Goal: Task Accomplishment & Management: Manage account settings

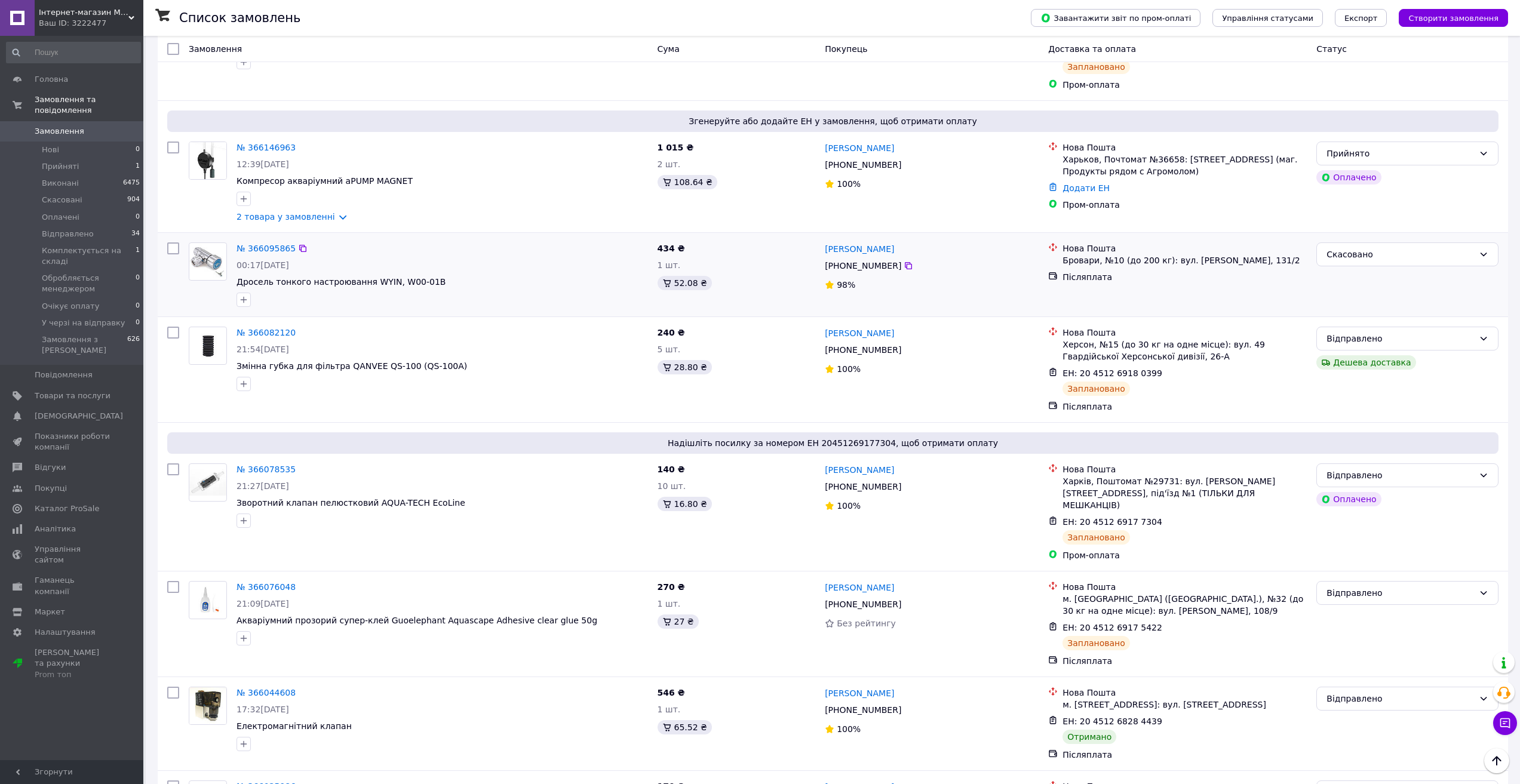
scroll to position [657, 0]
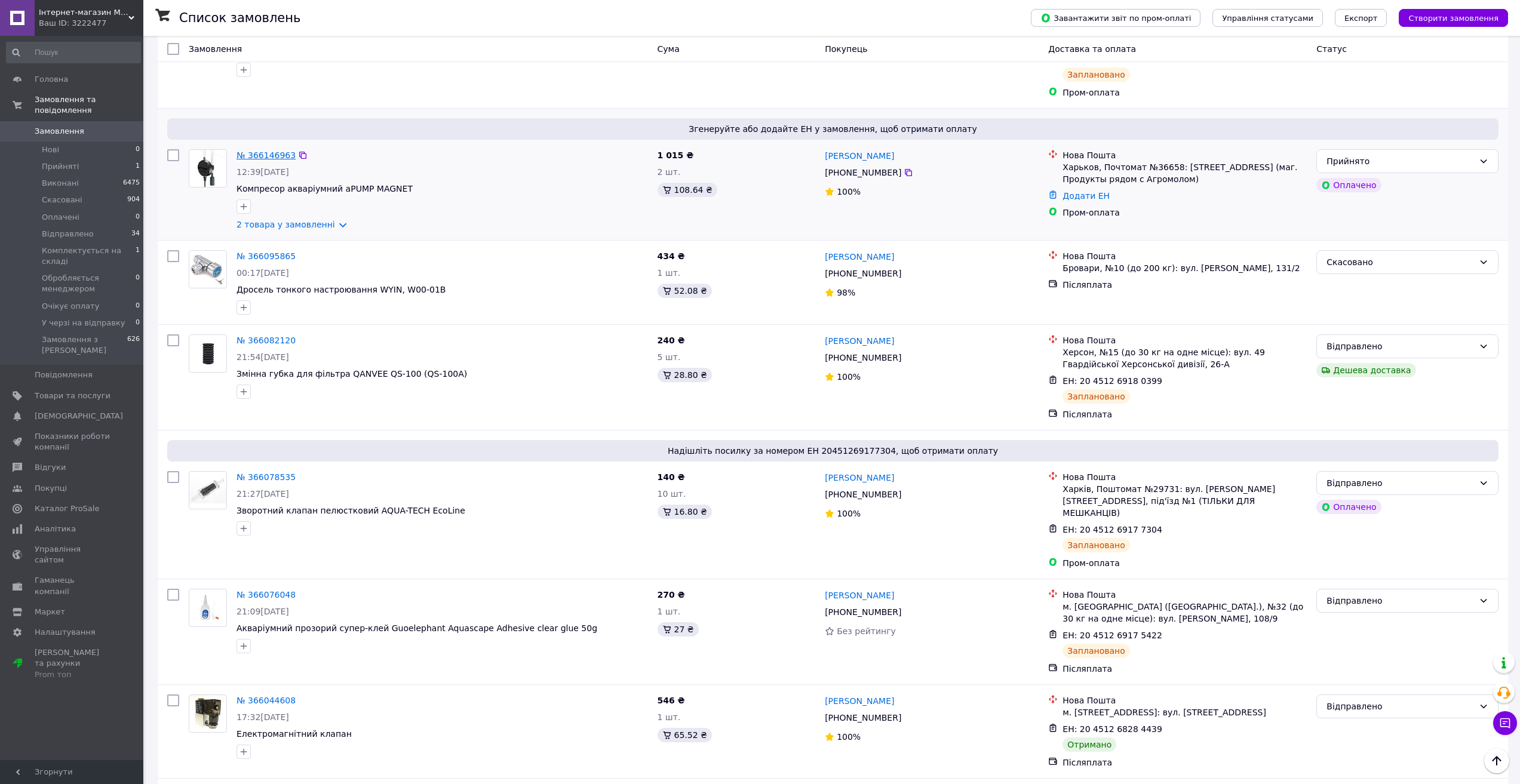
click at [264, 151] on link "№ 366146963" at bounding box center [266, 155] width 59 height 10
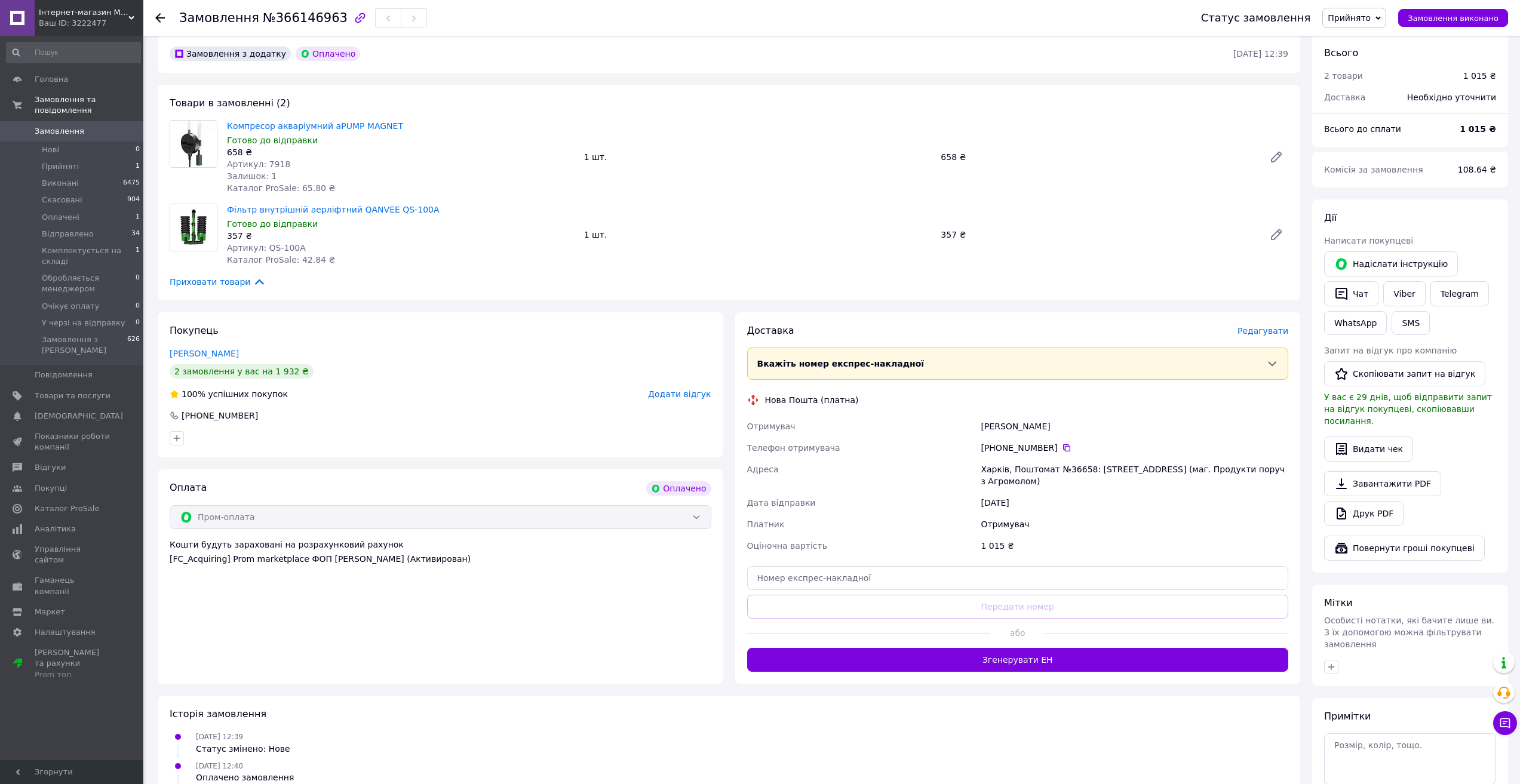
scroll to position [299, 0]
click at [1016, 659] on button "Згенерувати ЕН" at bounding box center [1017, 659] width 542 height 24
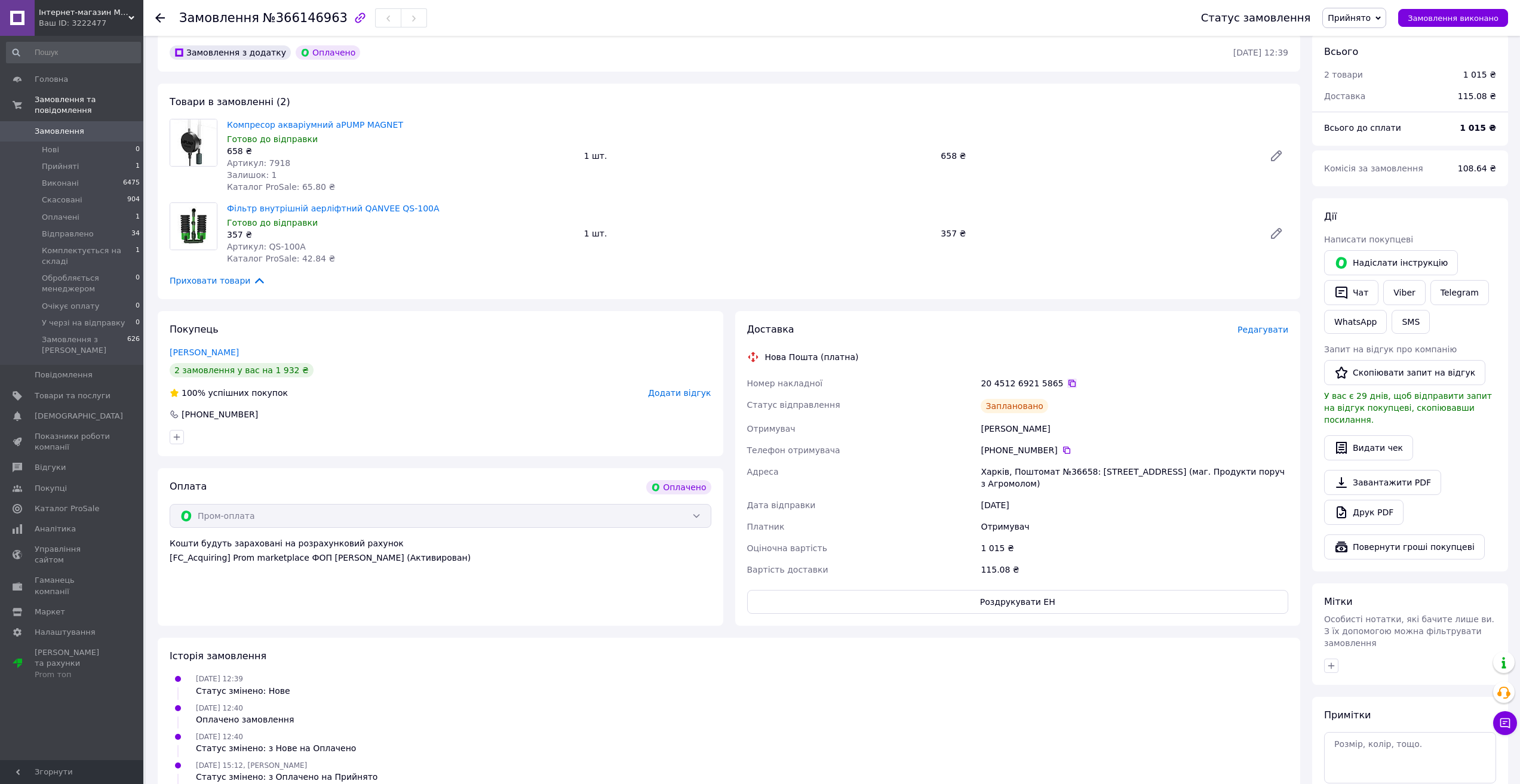
click at [1067, 383] on icon at bounding box center [1072, 383] width 10 height 10
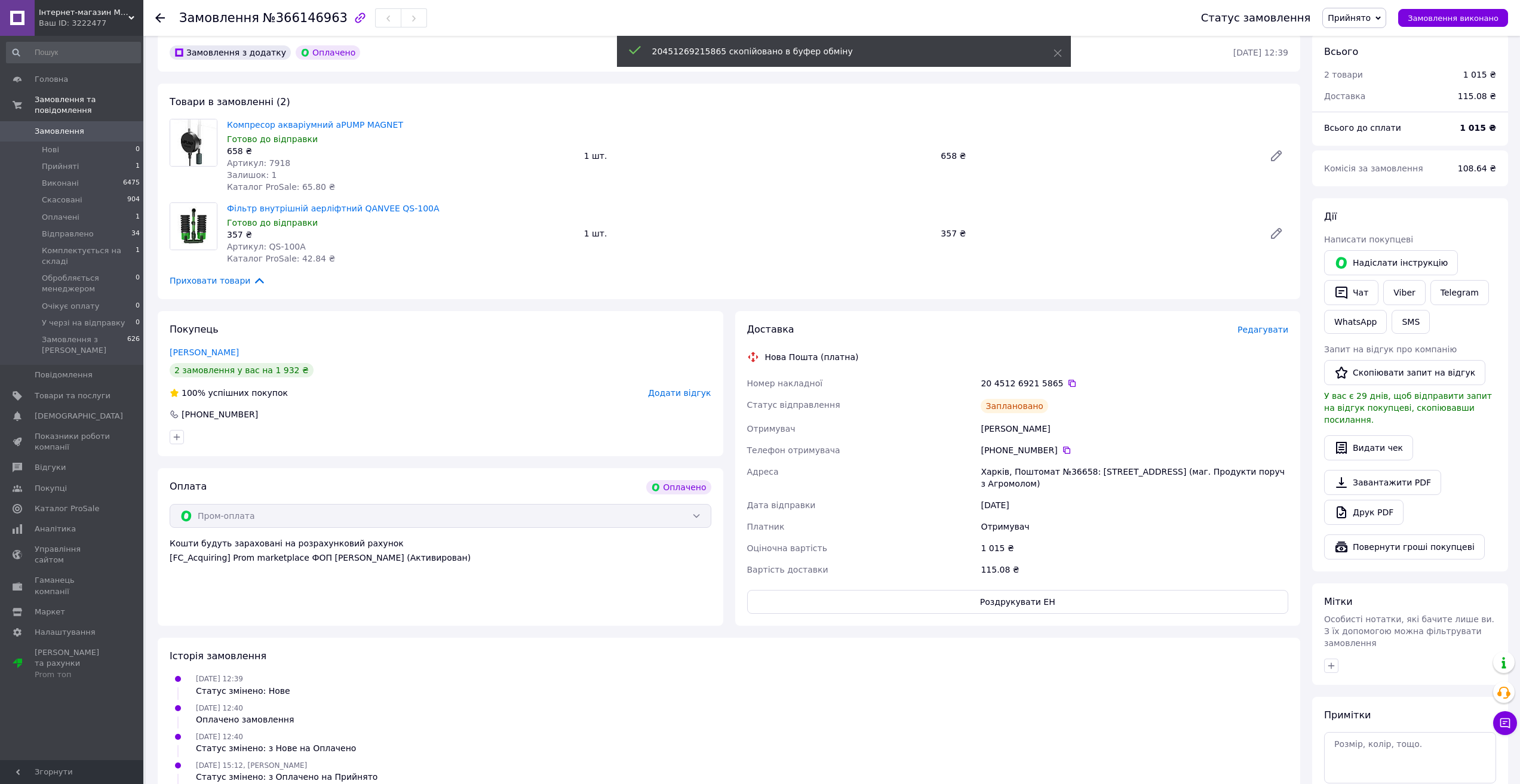
click at [1381, 19] on icon at bounding box center [1378, 18] width 5 height 5
click at [1365, 93] on li "Відправлено" at bounding box center [1385, 96] width 125 height 18
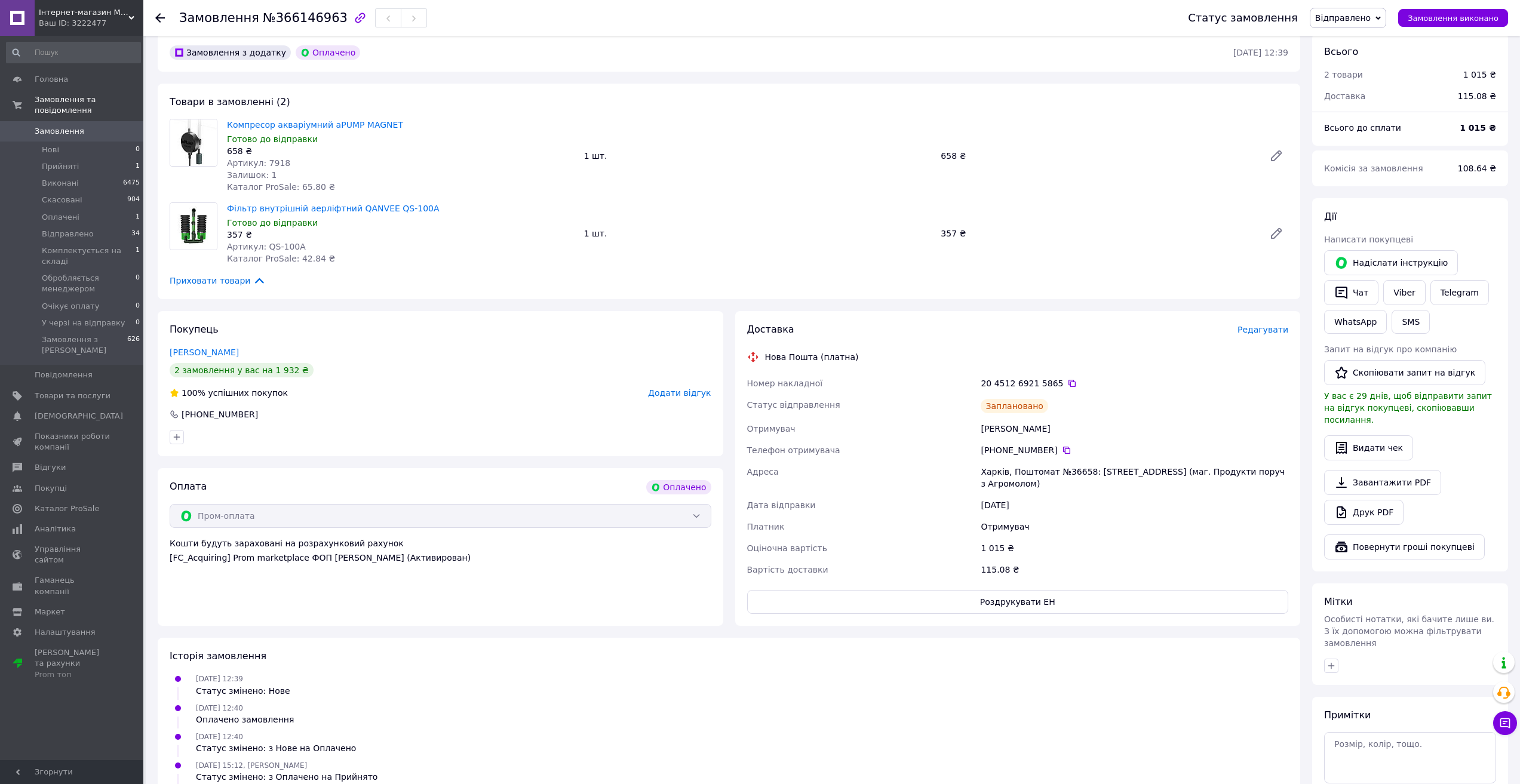
click at [52, 126] on span "Замовлення" at bounding box center [59, 131] width 49 height 10
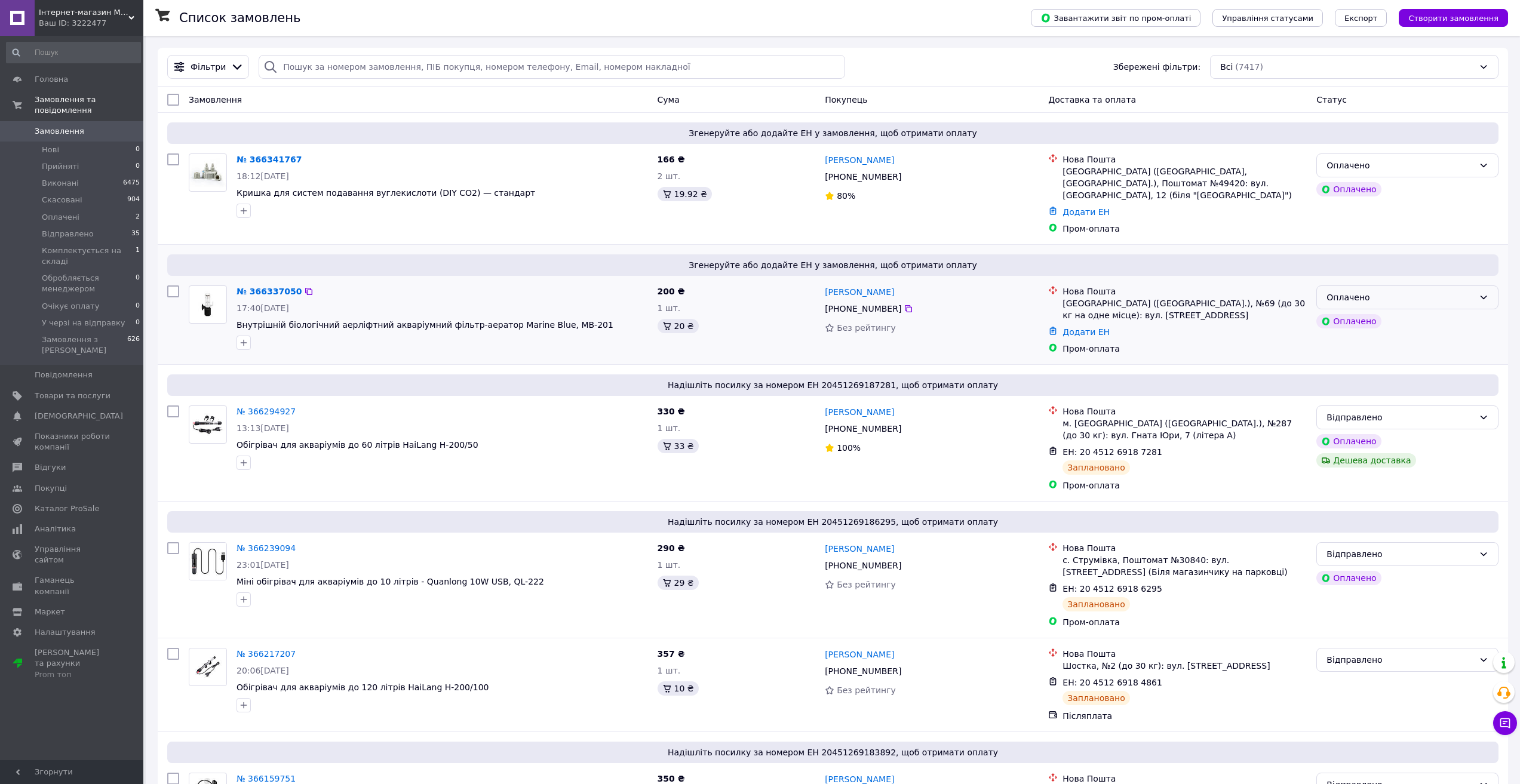
click at [1406, 290] on div "Оплачено" at bounding box center [1400, 297] width 148 height 13
click at [1362, 311] on li "Прийнято" at bounding box center [1407, 311] width 181 height 22
click at [262, 287] on link "№ 366337050" at bounding box center [266, 291] width 59 height 10
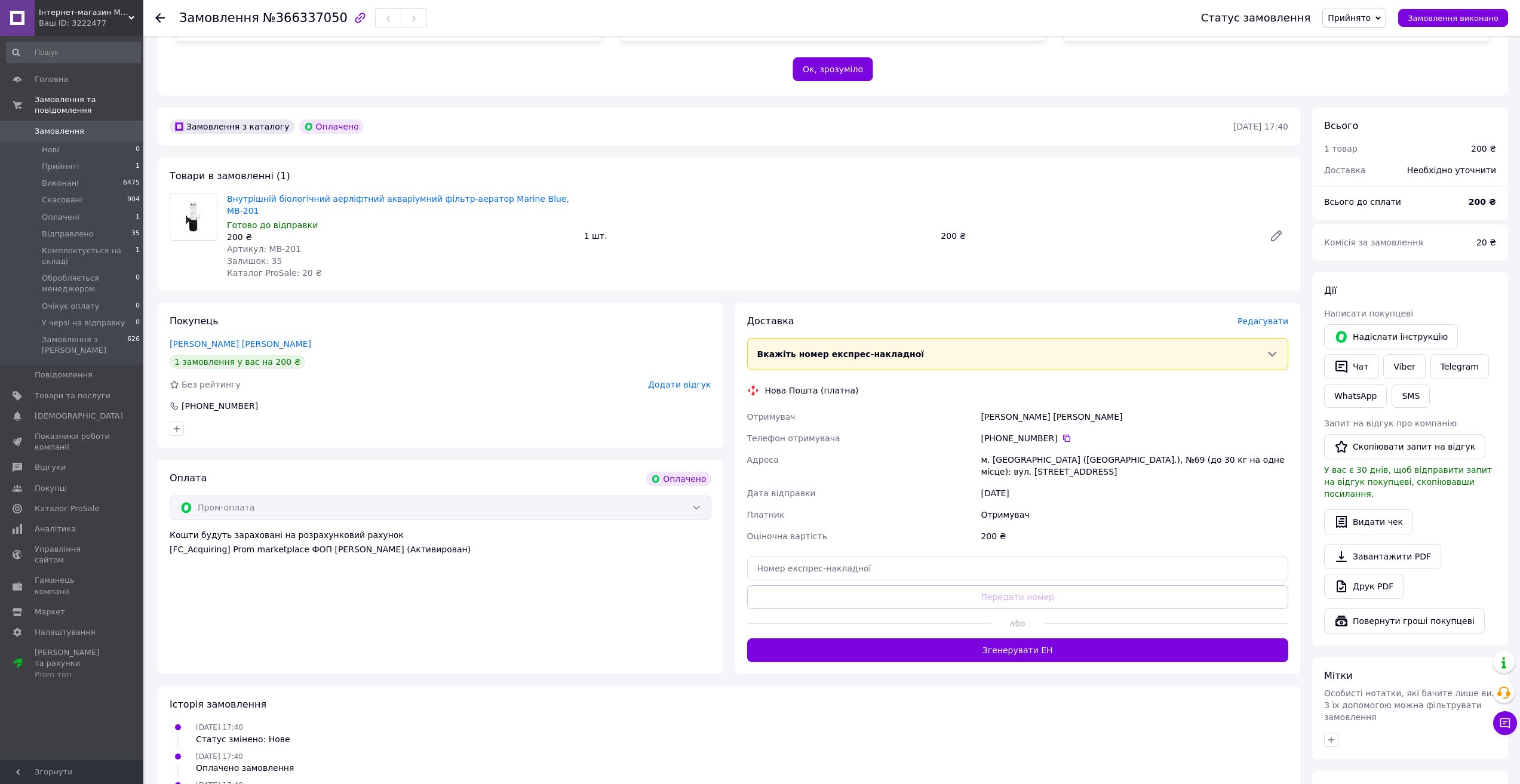
scroll to position [239, 0]
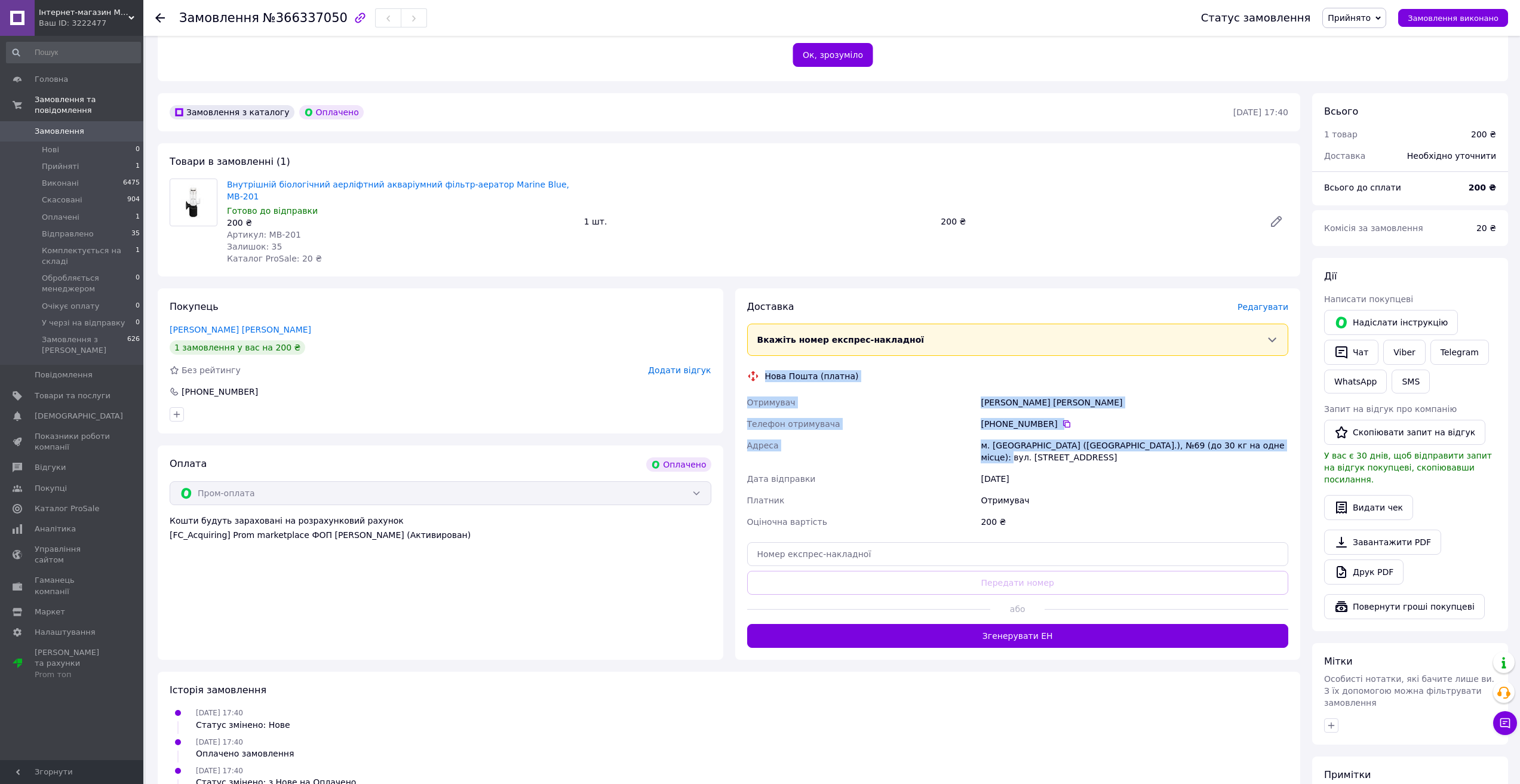
drag, startPoint x: 763, startPoint y: 362, endPoint x: 1276, endPoint y: 434, distance: 518.0
click at [1276, 434] on div "Доставка Редагувати Вкажіть номер експрес-накладної Обов'язково введіть номер е…" at bounding box center [1017, 473] width 542 height 347
copy div "Нова Пошта (платна) Отримувач Ганжинов Віталій Телефон отримувача +380 93 535 7…"
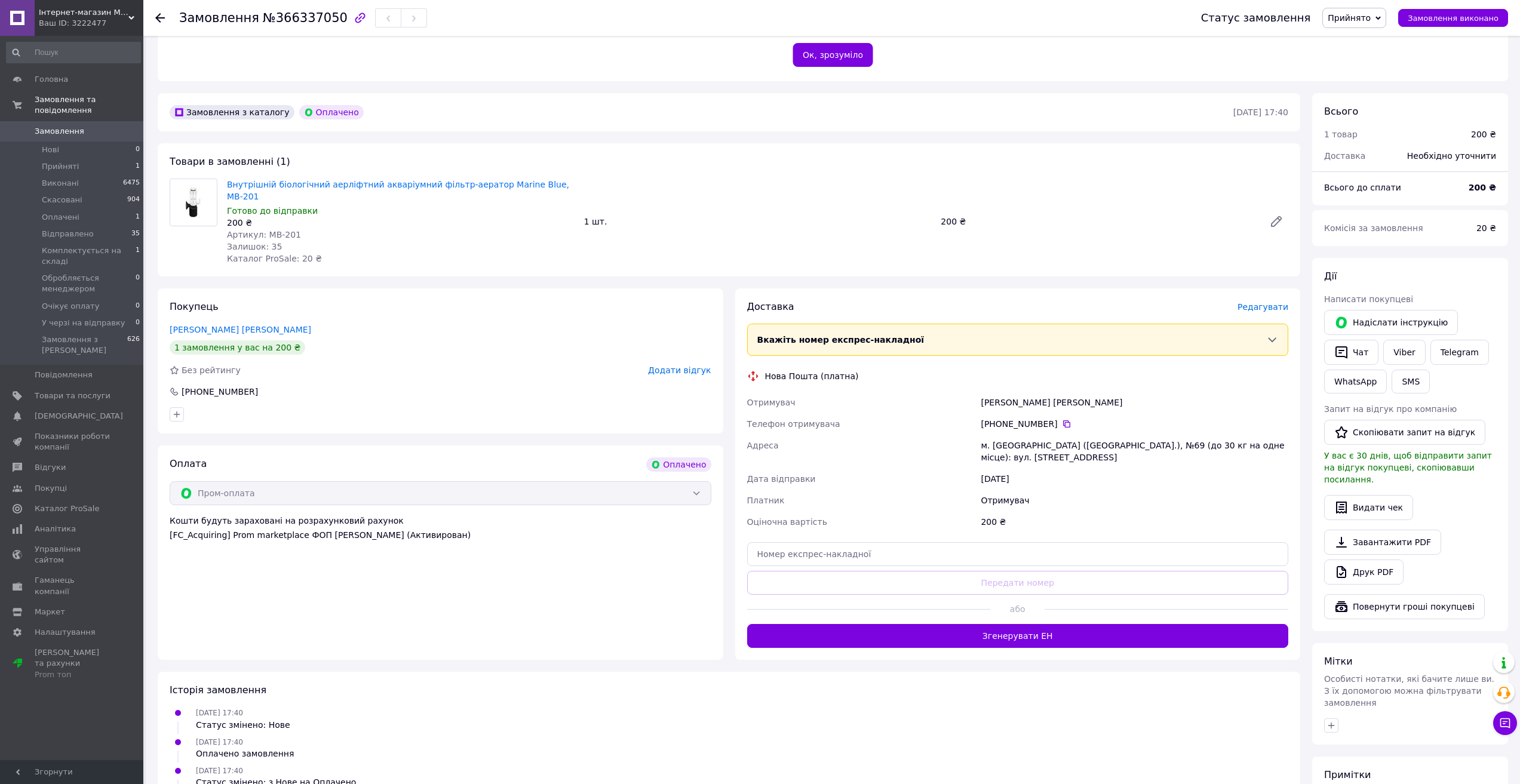
click at [922, 765] on div "12.10.2025 17:40 Статус змінено: з Нове на Оплачено" at bounding box center [729, 777] width 1129 height 24
click at [1027, 624] on button "Згенерувати ЕН" at bounding box center [1017, 636] width 542 height 24
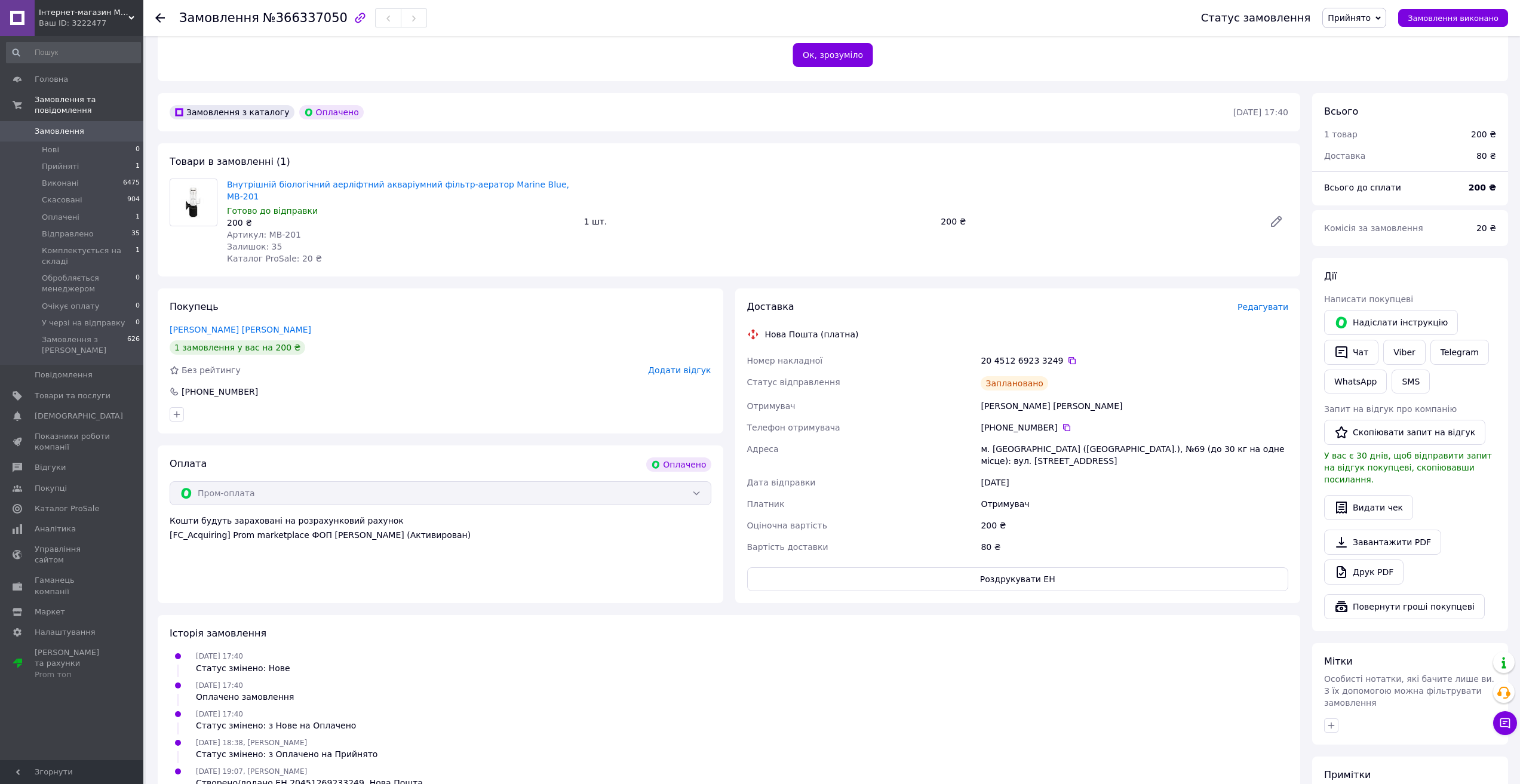
click at [1386, 22] on span "Прийнято" at bounding box center [1355, 17] width 64 height 20
click at [1368, 91] on li "Відправлено" at bounding box center [1385, 96] width 125 height 18
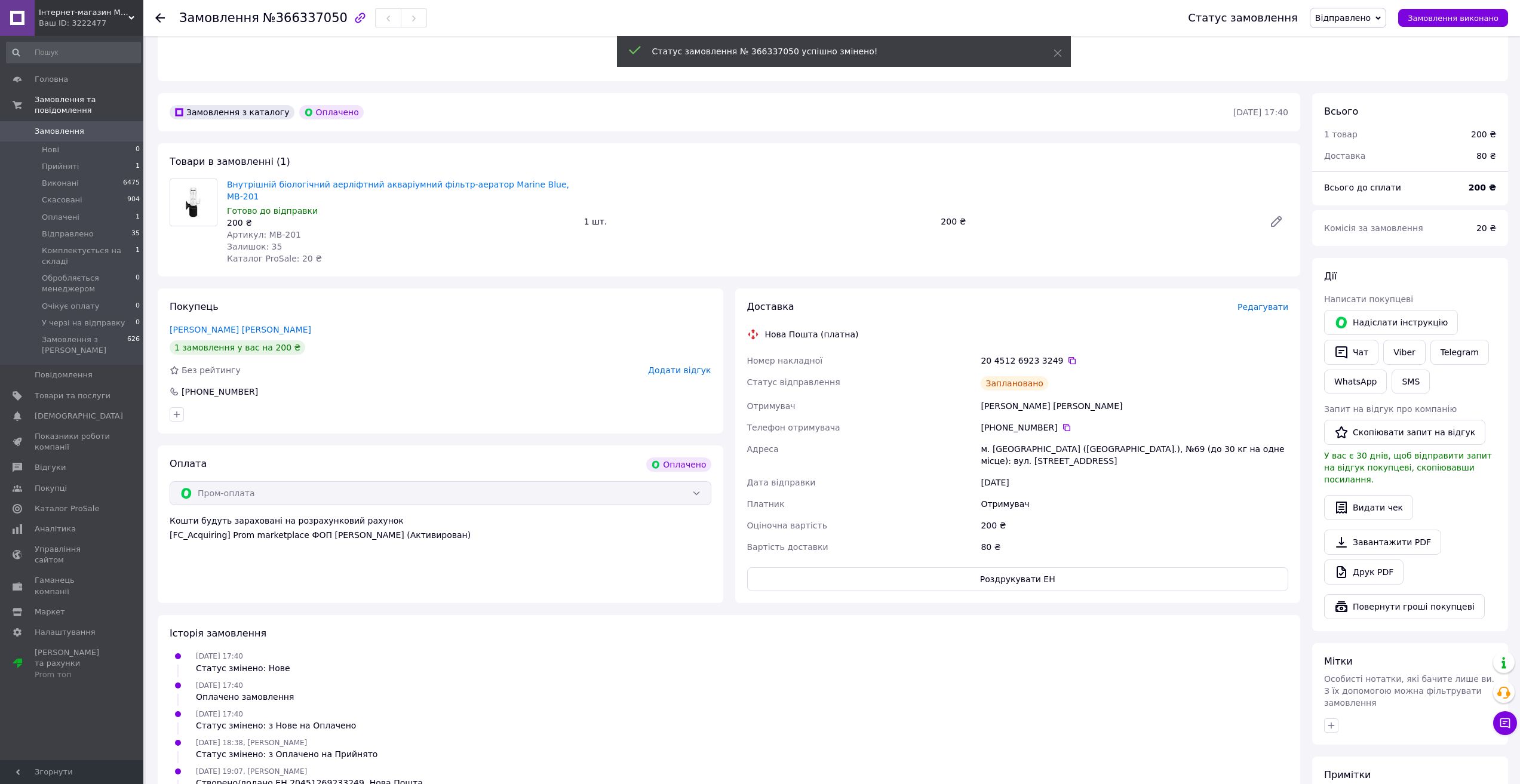
click at [72, 126] on span "Замовлення" at bounding box center [59, 131] width 49 height 10
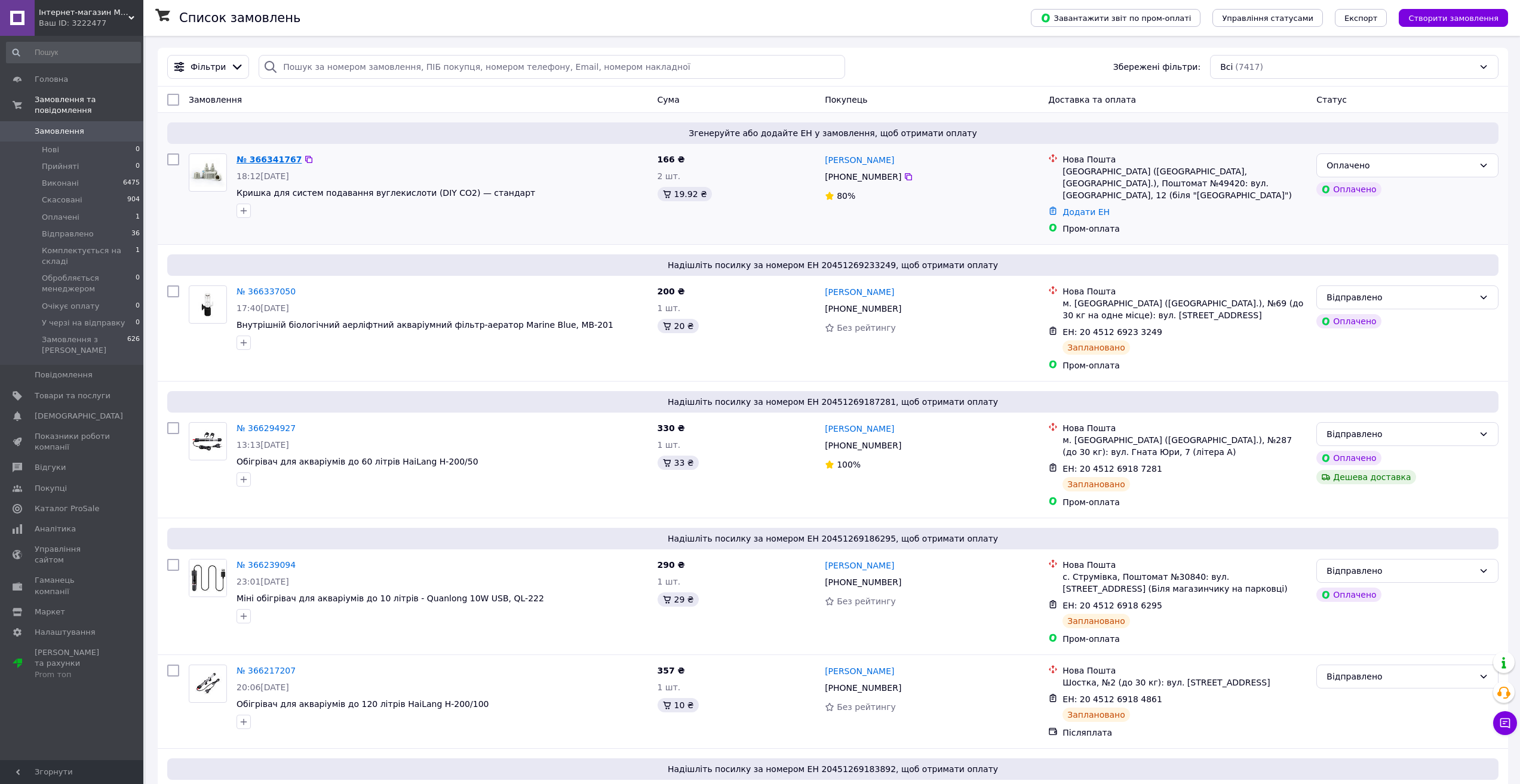
click at [267, 155] on link "№ 366341767" at bounding box center [269, 159] width 65 height 10
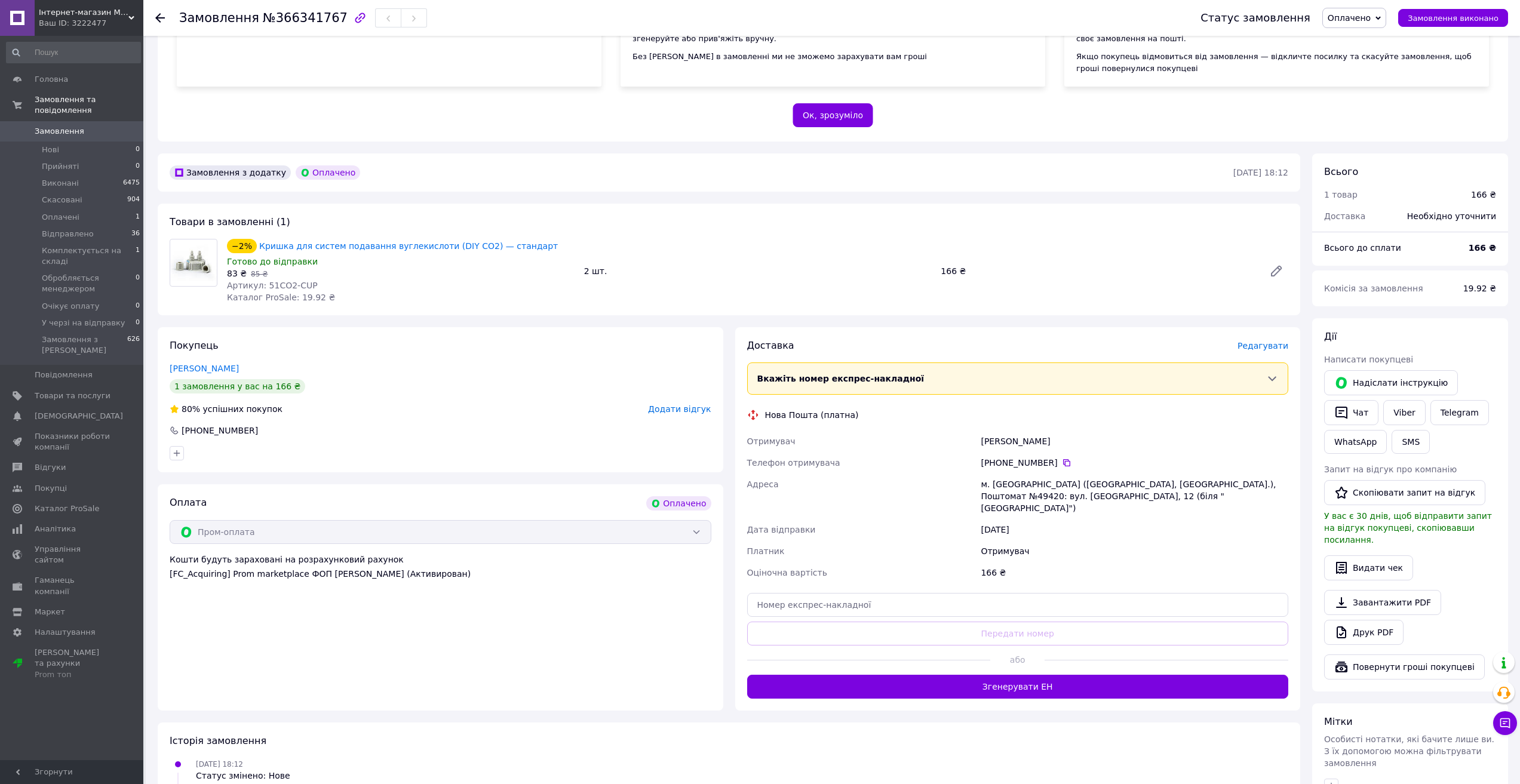
scroll to position [179, 0]
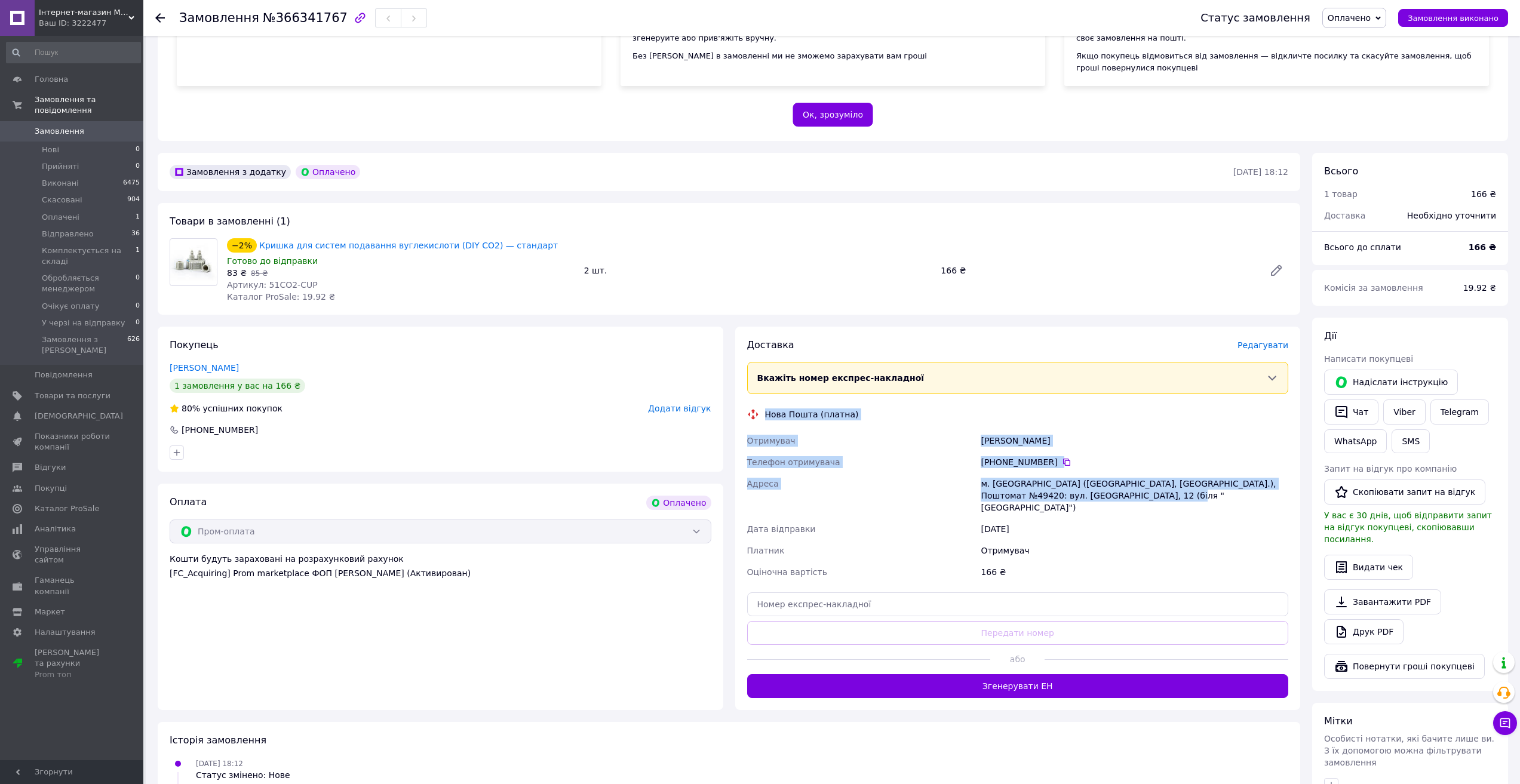
drag, startPoint x: 763, startPoint y: 413, endPoint x: 1136, endPoint y: 494, distance: 381.7
click at [1136, 494] on div "Доставка Редагувати Вкажіть номер експрес-накладної Обов'язково введіть номер е…" at bounding box center [1017, 517] width 542 height 359
copy div "Нова Пошта (платна) Отримувач Назаренко Денис Телефон отримувача +380 98 331 85…"
click at [1028, 679] on button "Згенерувати ЕН" at bounding box center [1017, 686] width 542 height 24
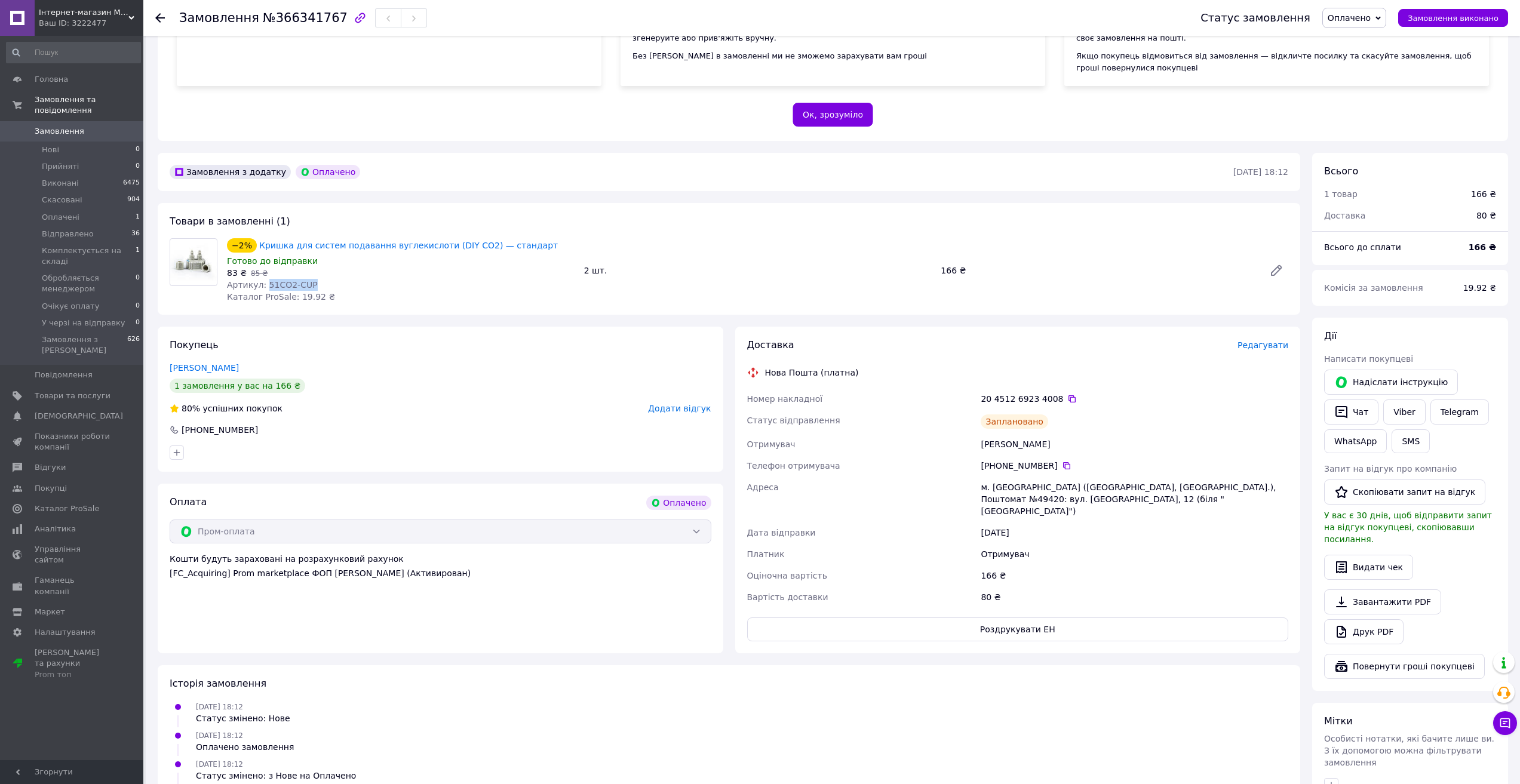
drag, startPoint x: 309, startPoint y: 285, endPoint x: 264, endPoint y: 285, distance: 45.0
click at [264, 285] on div "Артикул: 51CO2-CUP" at bounding box center [400, 284] width 347 height 12
copy span "51CO2-CUP"
click at [1371, 22] on span "Оплачено" at bounding box center [1350, 18] width 43 height 10
click at [1377, 100] on li "Відправлено" at bounding box center [1385, 96] width 125 height 18
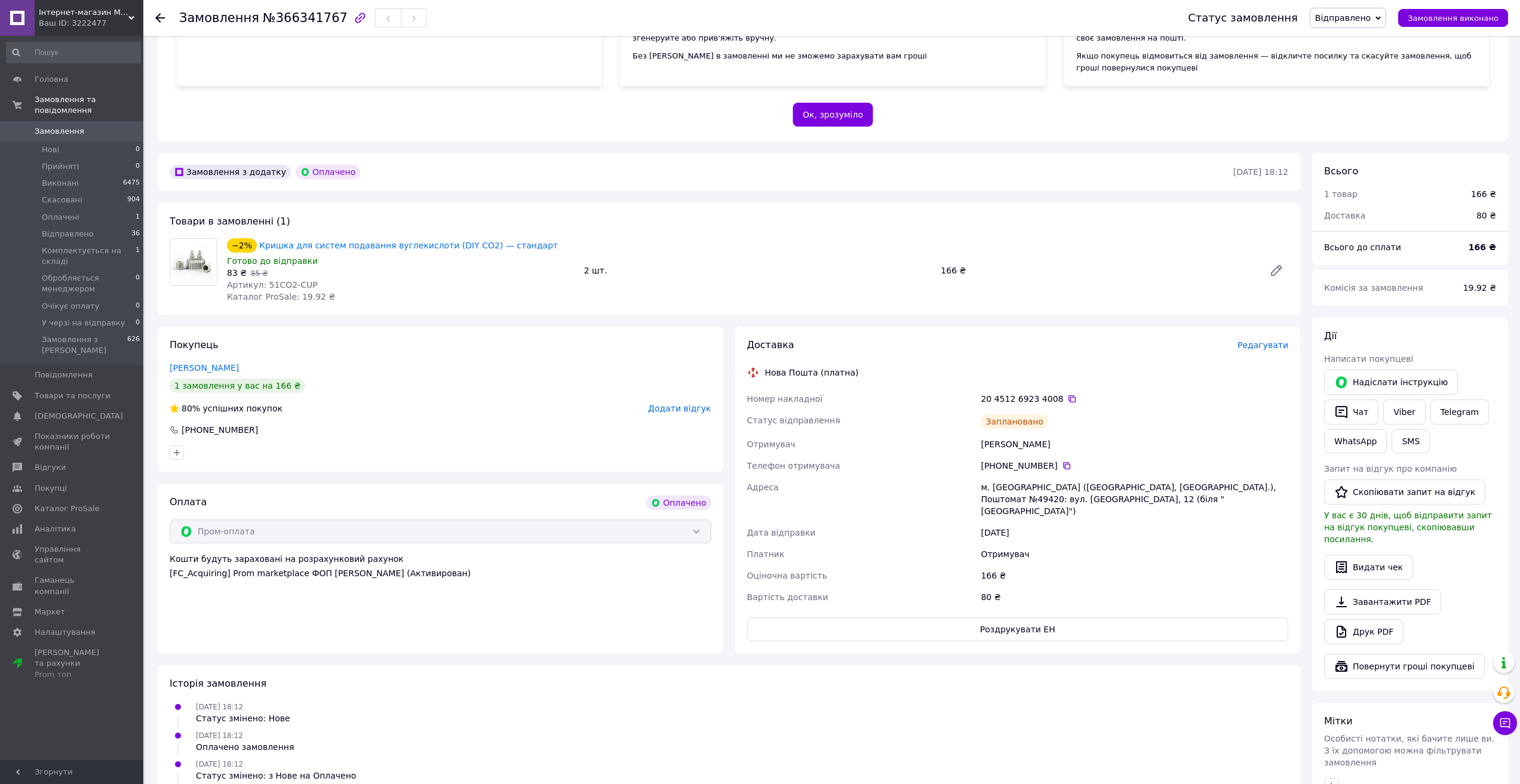
click at [67, 126] on span "Замовлення" at bounding box center [59, 131] width 49 height 10
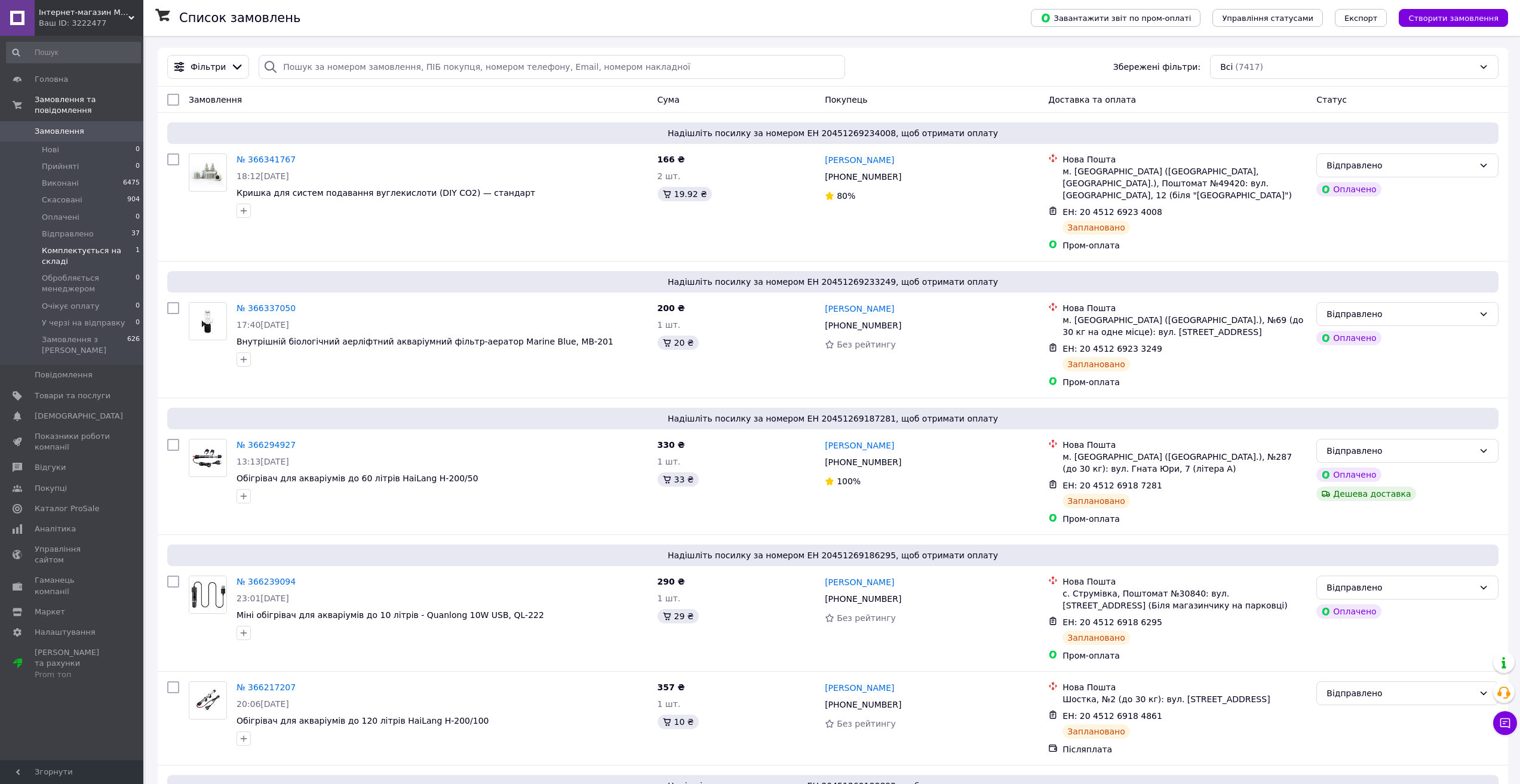
click at [109, 246] on span "Комплектується на складі" at bounding box center [89, 256] width 94 height 22
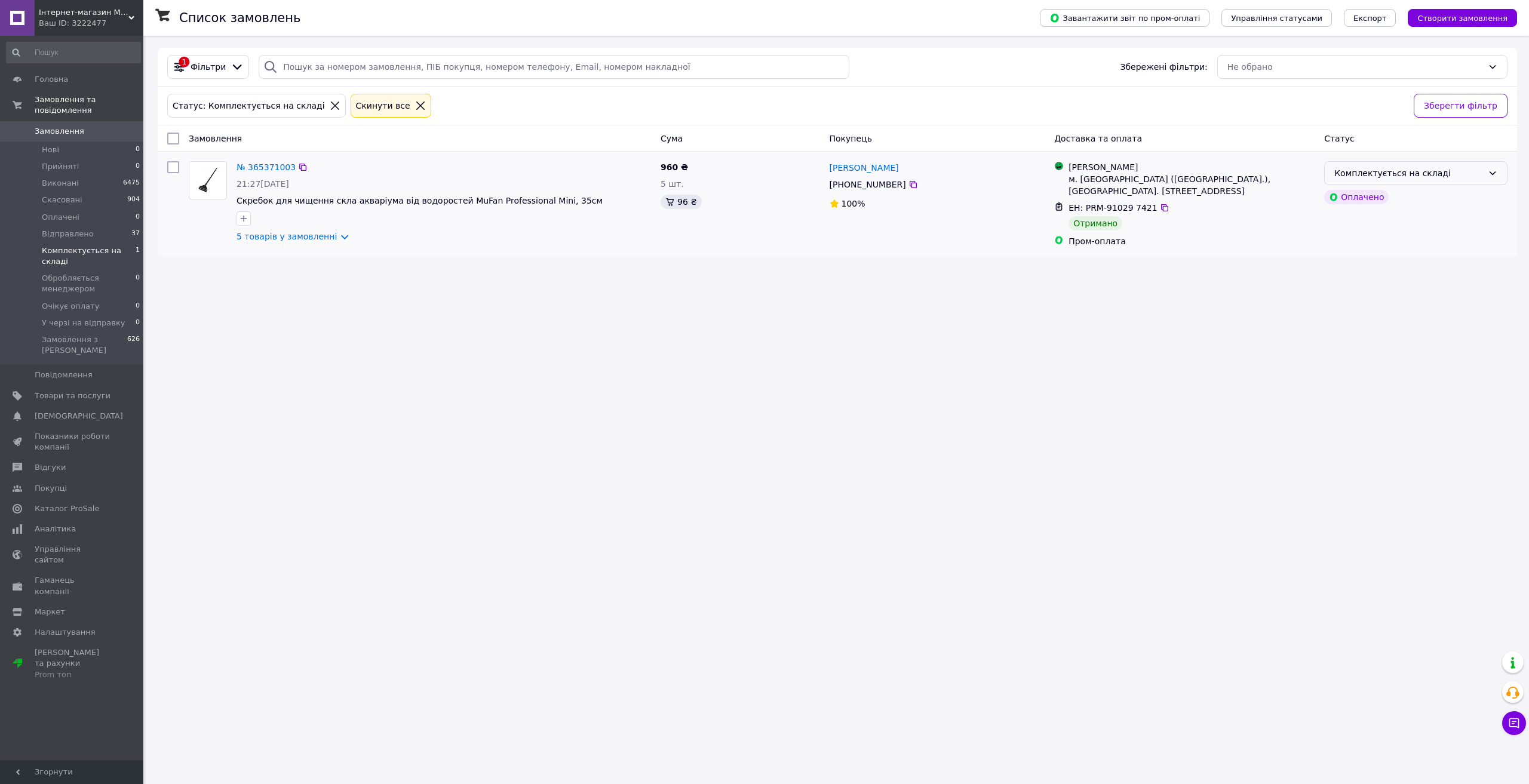
click at [1377, 172] on div "Комплектується на складі" at bounding box center [1409, 173] width 149 height 13
click at [1380, 282] on li "Відправлено" at bounding box center [1416, 285] width 182 height 22
click at [62, 126] on span "Замовлення" at bounding box center [59, 131] width 49 height 10
